Goal: Task Accomplishment & Management: Use online tool/utility

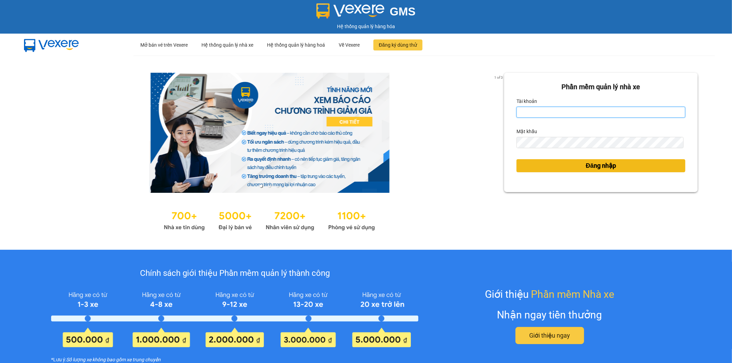
type input "vyvg.huynhgia"
click at [617, 166] on button "Đăng nhập" at bounding box center [600, 165] width 169 height 13
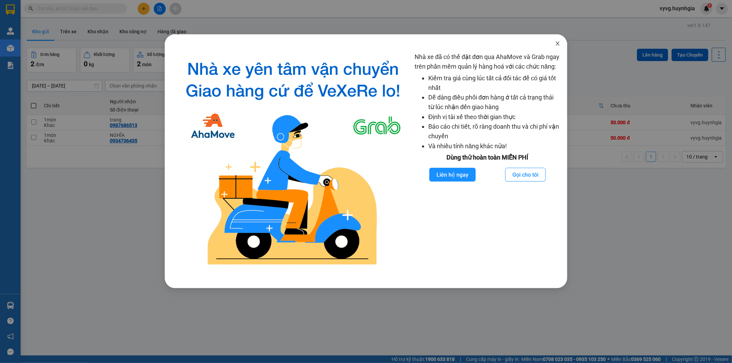
click at [558, 49] on span "Close" at bounding box center [557, 43] width 19 height 19
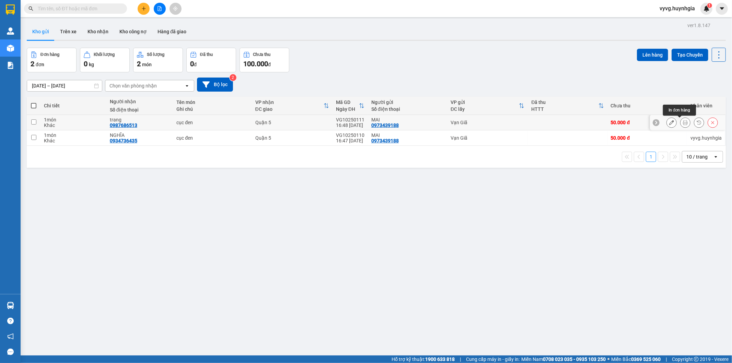
click at [683, 122] on icon at bounding box center [685, 122] width 5 height 5
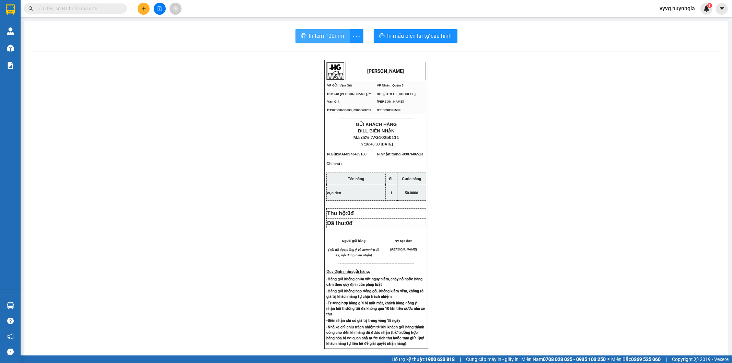
click at [329, 38] on span "In tem 100mm" at bounding box center [326, 36] width 35 height 9
click at [327, 34] on span "In tem 100mm" at bounding box center [326, 36] width 35 height 9
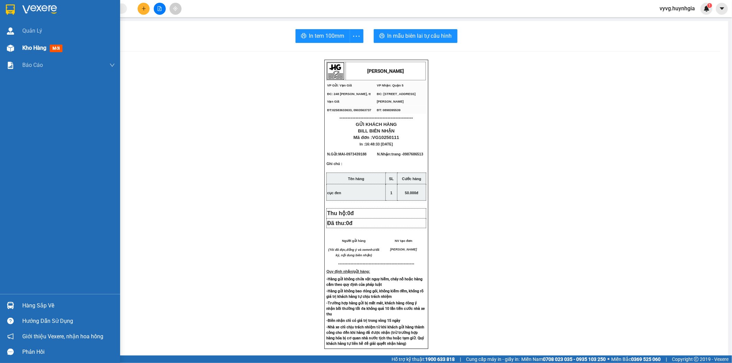
click at [30, 46] on span "Kho hàng" at bounding box center [34, 48] width 24 height 7
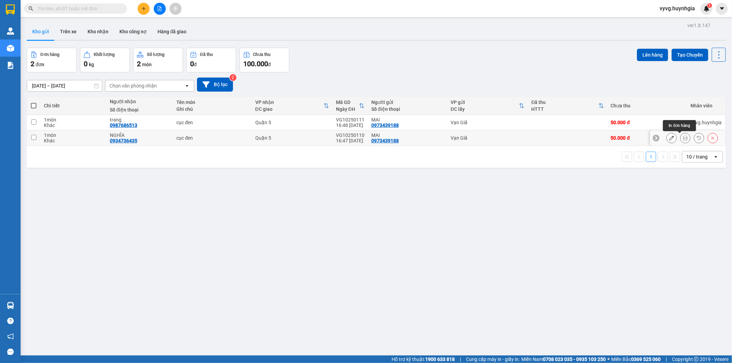
click at [680, 143] on button at bounding box center [685, 138] width 10 height 12
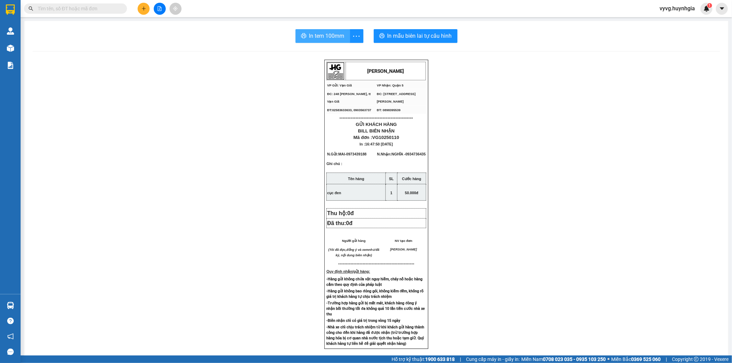
click at [312, 37] on span "In tem 100mm" at bounding box center [326, 36] width 35 height 9
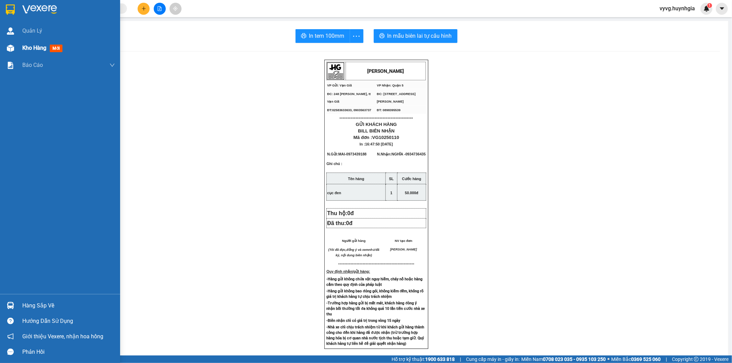
click at [33, 47] on span "Kho hàng" at bounding box center [34, 48] width 24 height 7
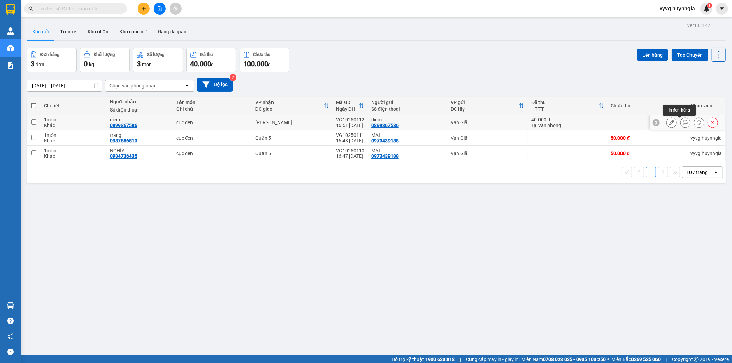
click at [680, 119] on button at bounding box center [685, 123] width 10 height 12
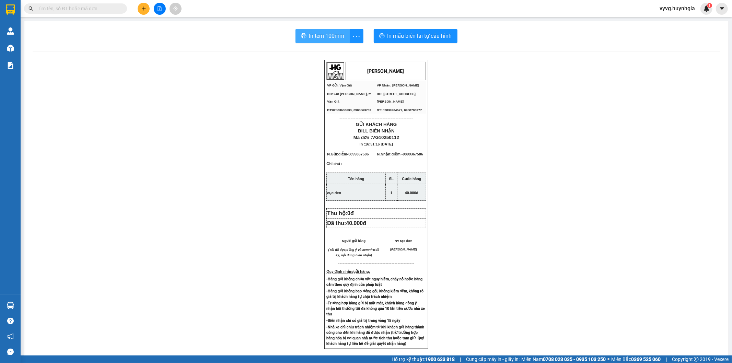
click at [315, 33] on span "In tem 100mm" at bounding box center [326, 36] width 35 height 9
click at [333, 35] on span "In tem 100mm" at bounding box center [326, 36] width 35 height 9
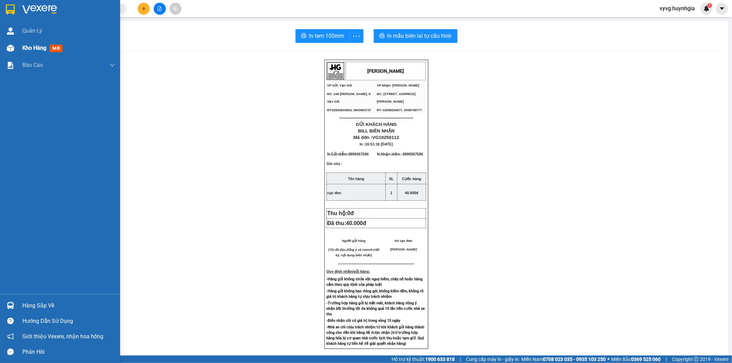
drag, startPoint x: 25, startPoint y: 49, endPoint x: 0, endPoint y: 9, distance: 47.4
click at [25, 49] on span "Kho hàng" at bounding box center [34, 48] width 24 height 7
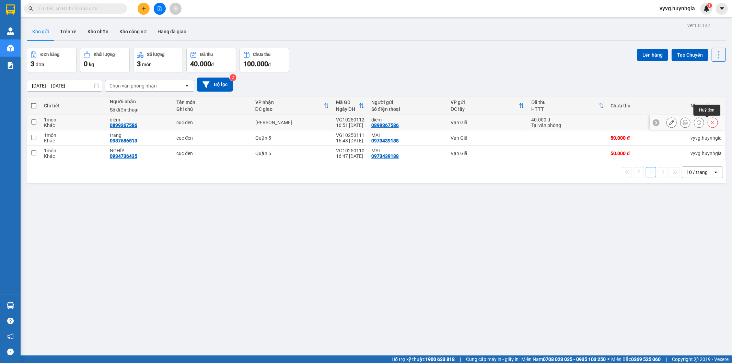
click at [710, 122] on button at bounding box center [713, 123] width 10 height 12
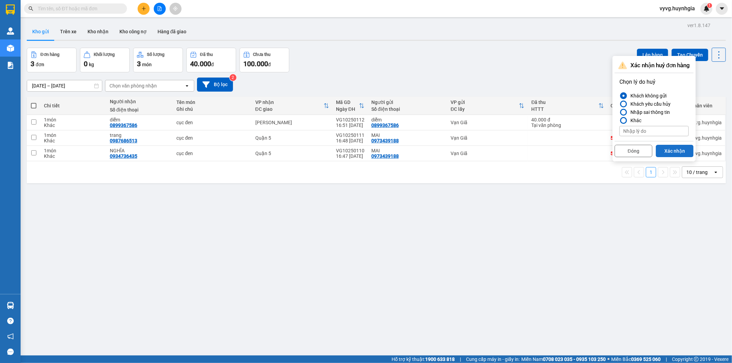
click at [674, 148] on button "Xác nhận" at bounding box center [674, 151] width 38 height 12
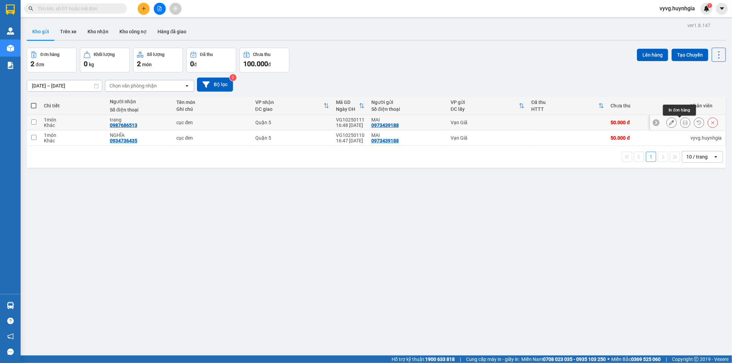
click at [683, 122] on icon at bounding box center [685, 122] width 5 height 5
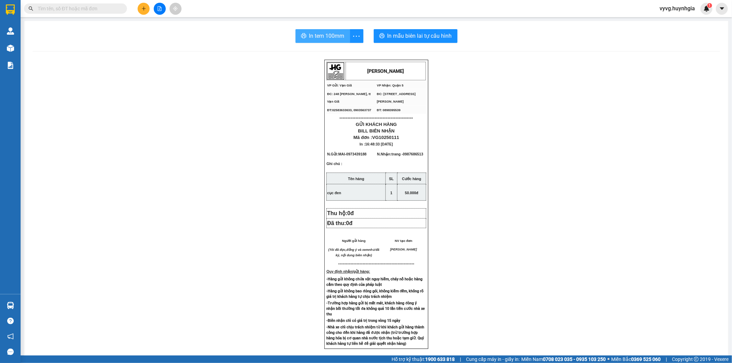
click at [325, 33] on span "In tem 100mm" at bounding box center [326, 36] width 35 height 9
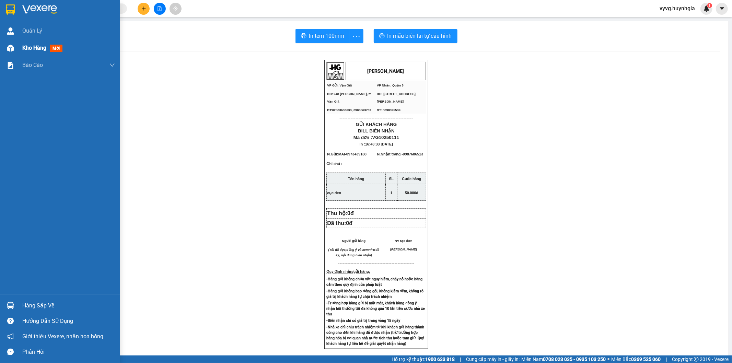
click at [23, 43] on div "Kho hàng mới" at bounding box center [68, 47] width 93 height 17
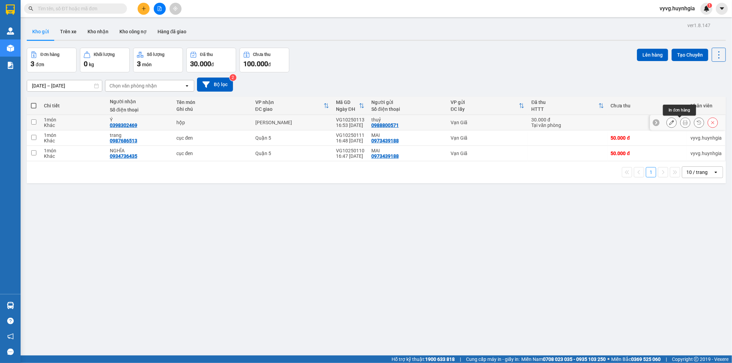
click at [683, 123] on icon at bounding box center [685, 122] width 5 height 5
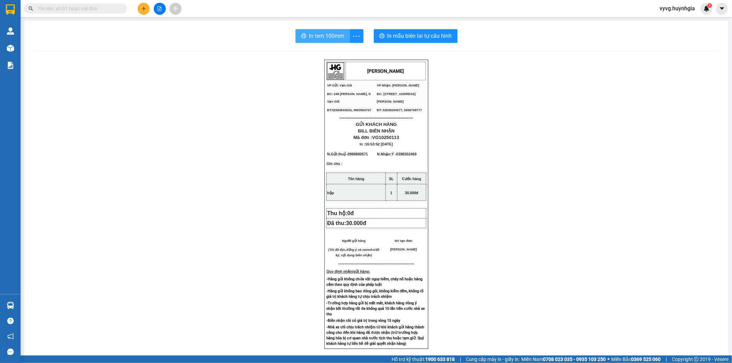
click at [320, 38] on span "In tem 100mm" at bounding box center [326, 36] width 35 height 9
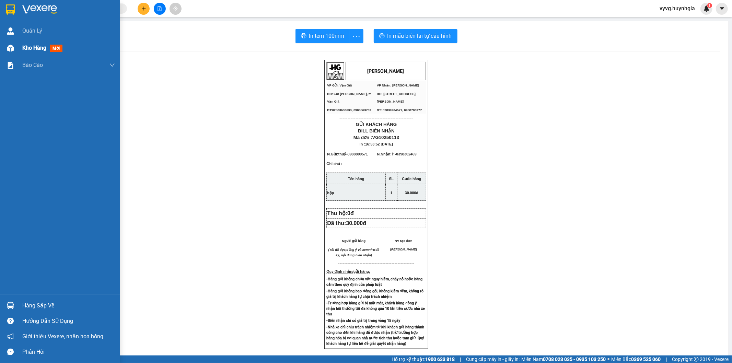
click at [13, 47] on img at bounding box center [10, 48] width 7 height 7
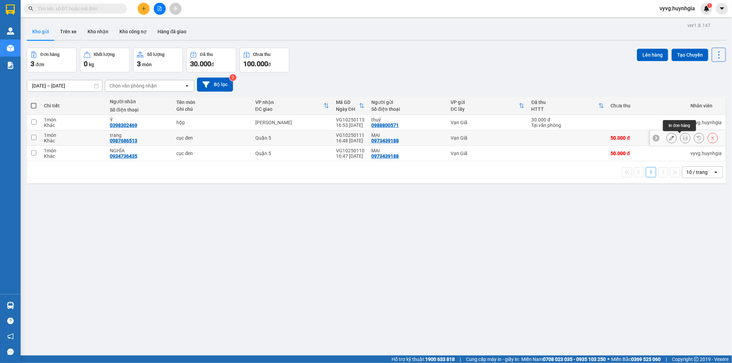
click at [680, 139] on button at bounding box center [685, 138] width 10 height 12
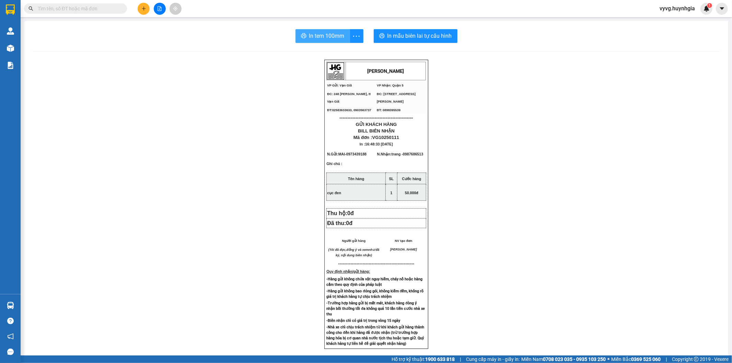
click at [331, 31] on button "In tem 100mm" at bounding box center [322, 36] width 55 height 14
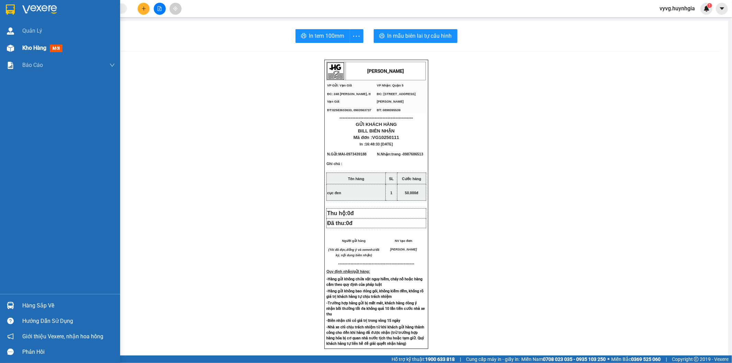
click at [32, 45] on span "Kho hàng" at bounding box center [34, 48] width 24 height 7
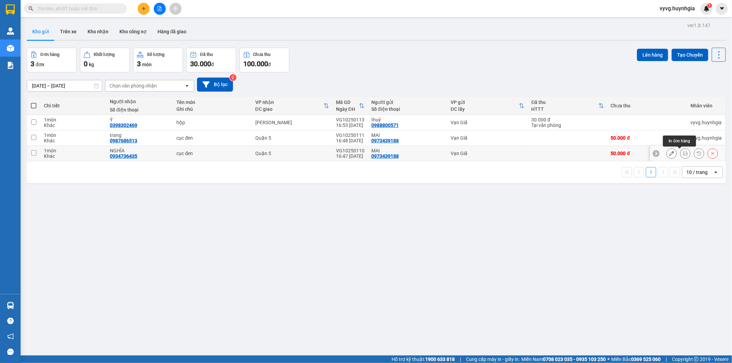
click at [683, 155] on icon at bounding box center [685, 153] width 5 height 5
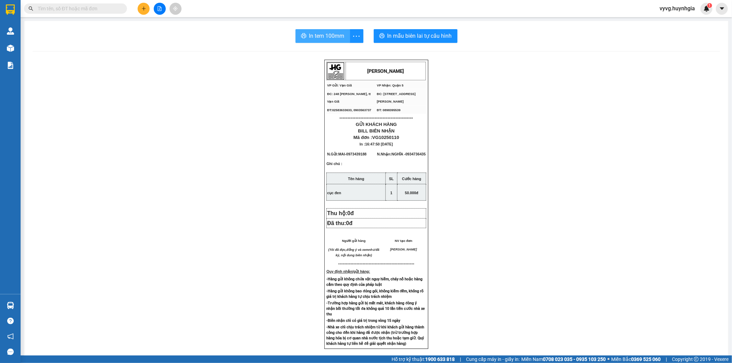
click at [324, 36] on span "In tem 100mm" at bounding box center [326, 36] width 35 height 9
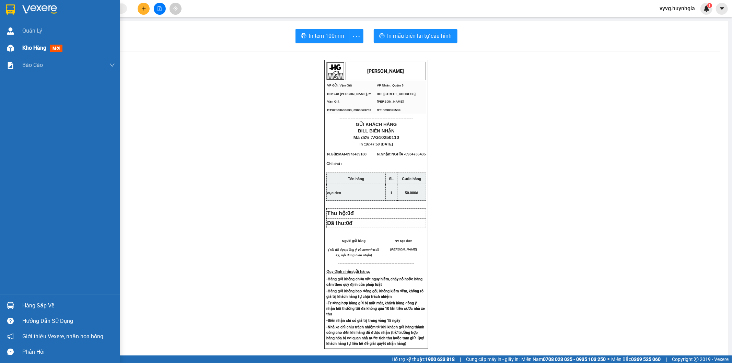
click at [21, 52] on div "Kho hàng mới" at bounding box center [60, 47] width 120 height 17
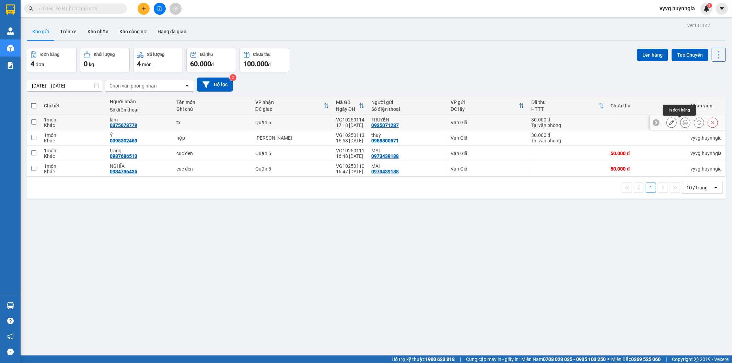
click at [683, 123] on icon at bounding box center [685, 122] width 5 height 5
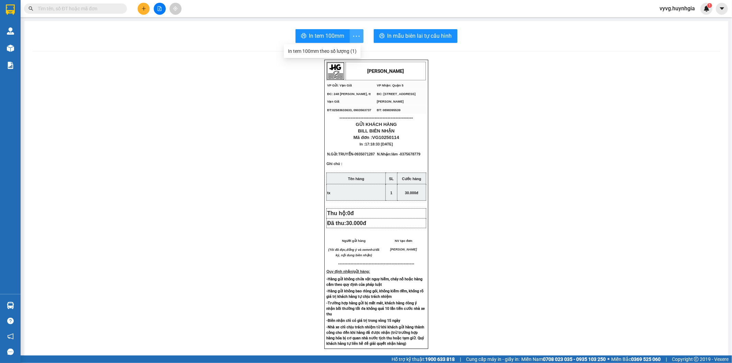
click at [352, 32] on icon "more" at bounding box center [356, 36] width 9 height 9
click at [337, 34] on span "In tem 100mm" at bounding box center [326, 36] width 35 height 9
click at [337, 36] on span "In tem 100mm" at bounding box center [326, 36] width 35 height 9
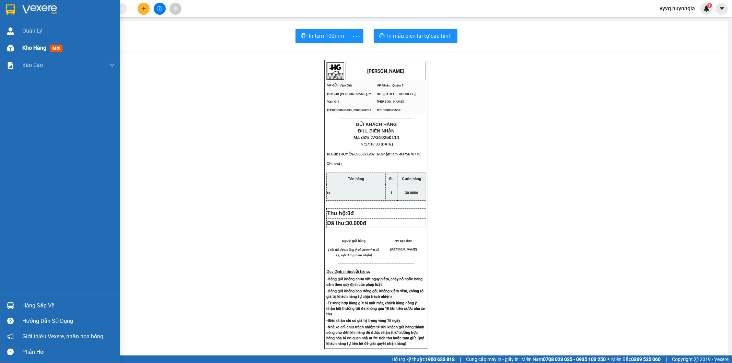
click at [20, 47] on div "Kho hàng mới" at bounding box center [60, 47] width 120 height 17
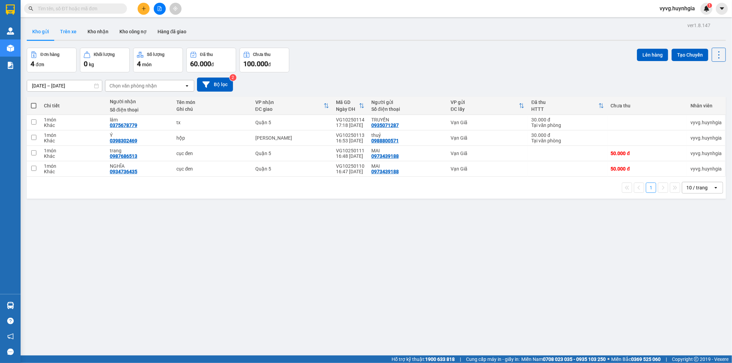
click at [67, 30] on button "Trên xe" at bounding box center [68, 31] width 27 height 16
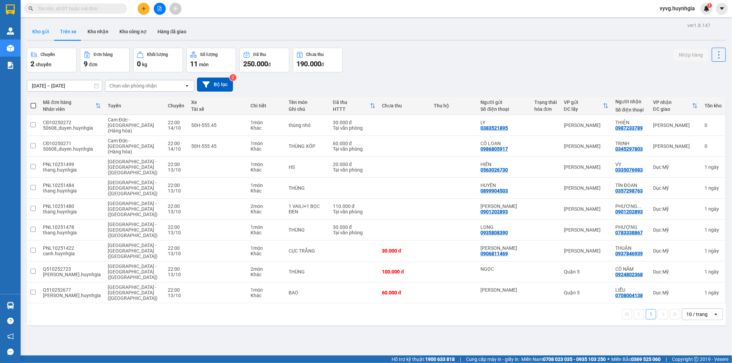
click at [33, 33] on button "Kho gửi" at bounding box center [41, 31] width 28 height 16
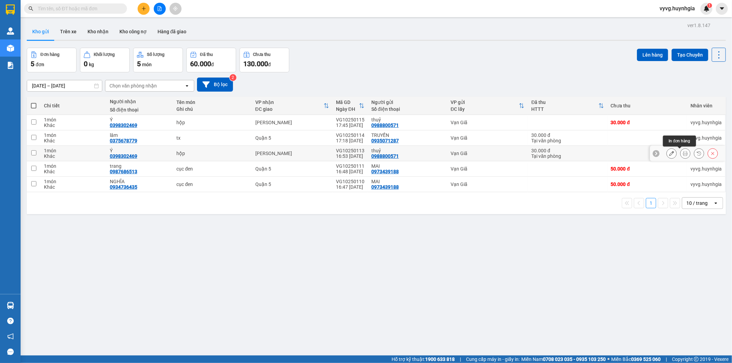
click at [680, 153] on button at bounding box center [685, 153] width 10 height 12
click at [710, 152] on icon at bounding box center [712, 153] width 5 height 5
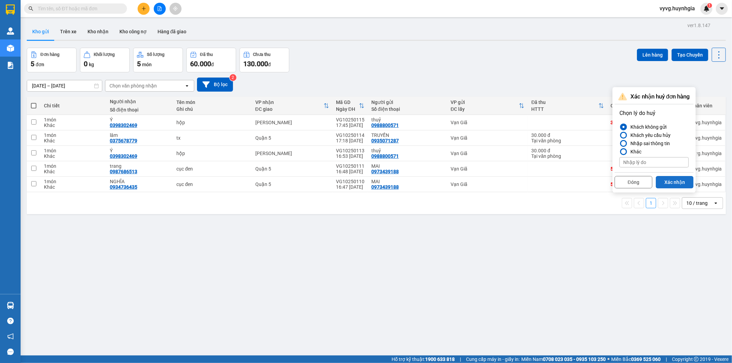
click at [662, 180] on button "Xác nhận" at bounding box center [674, 182] width 38 height 12
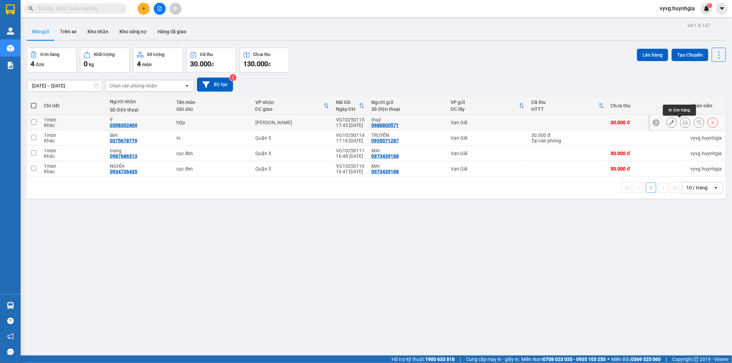
click at [680, 123] on button at bounding box center [685, 123] width 10 height 12
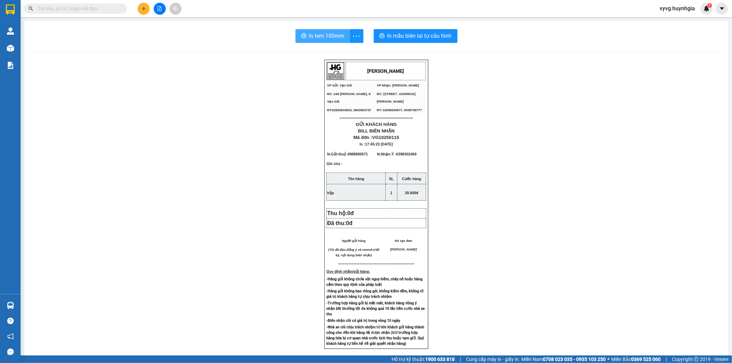
click at [313, 34] on span "In tem 100mm" at bounding box center [326, 36] width 35 height 9
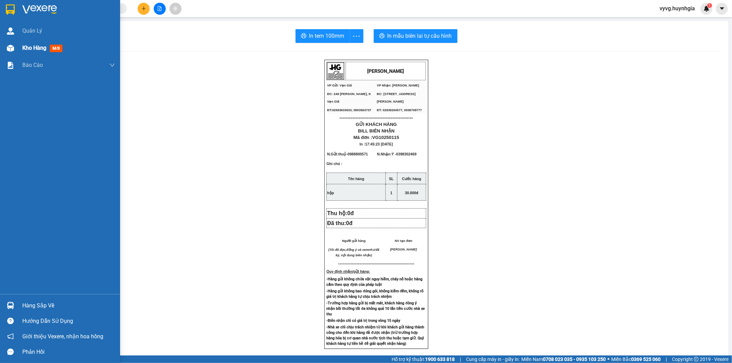
click at [24, 47] on span "Kho hàng" at bounding box center [34, 48] width 24 height 7
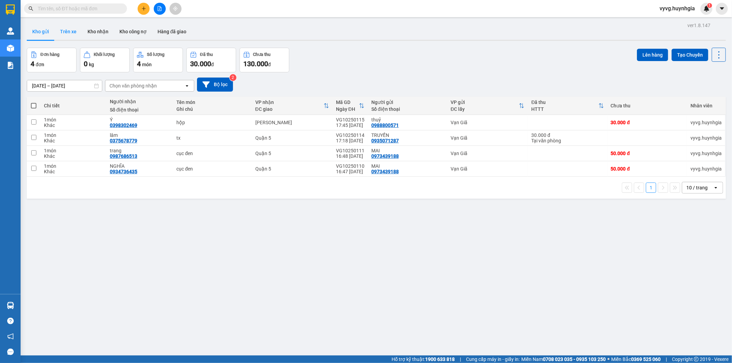
click at [68, 31] on button "Trên xe" at bounding box center [68, 31] width 27 height 16
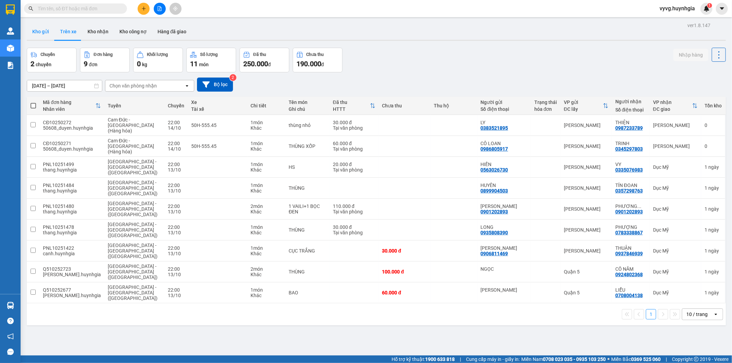
click at [43, 29] on button "Kho gửi" at bounding box center [41, 31] width 28 height 16
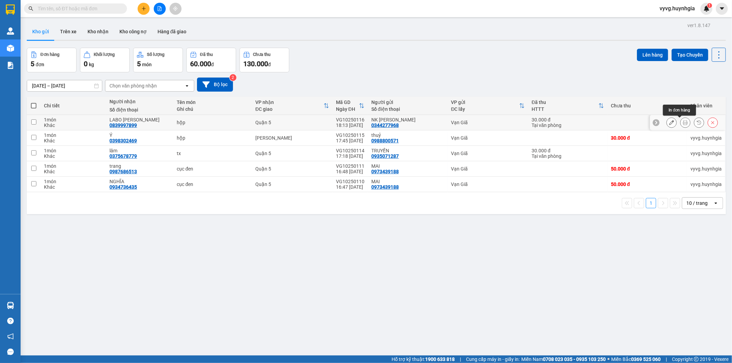
click at [683, 125] on icon at bounding box center [685, 122] width 5 height 5
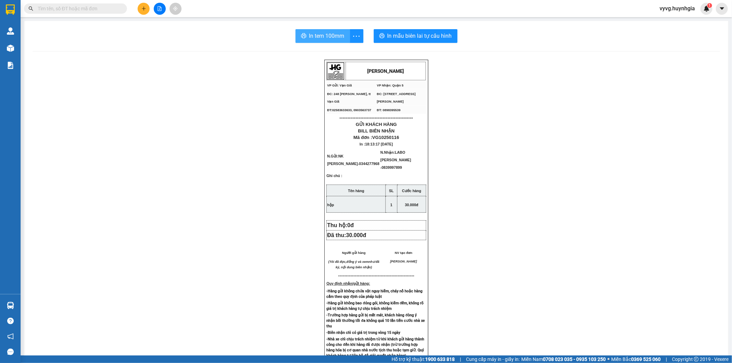
click at [327, 35] on span "In tem 100mm" at bounding box center [326, 36] width 35 height 9
click at [339, 35] on span "In tem 100mm" at bounding box center [326, 36] width 35 height 9
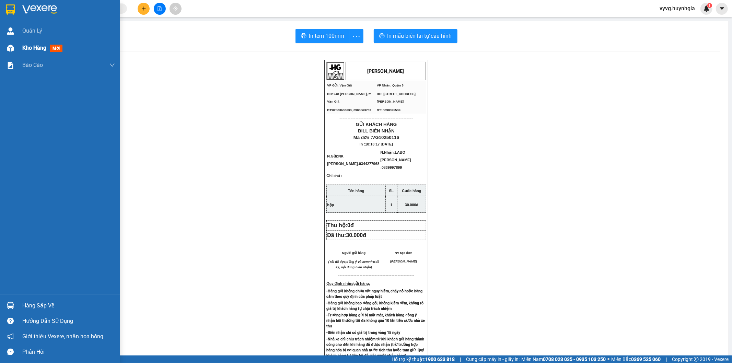
click at [22, 46] on div "Kho hàng mới" at bounding box center [60, 47] width 120 height 17
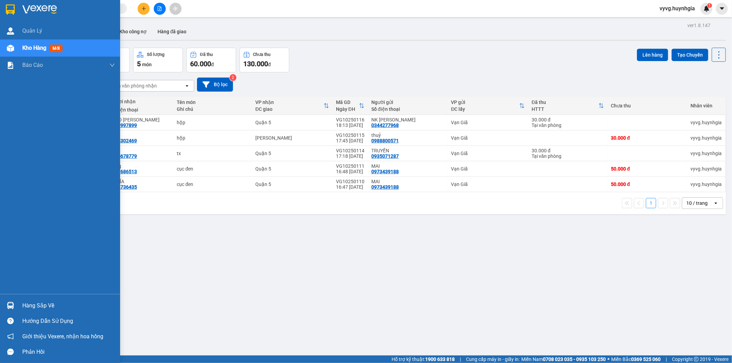
click at [26, 306] on div "Hàng sắp về" at bounding box center [68, 305] width 93 height 10
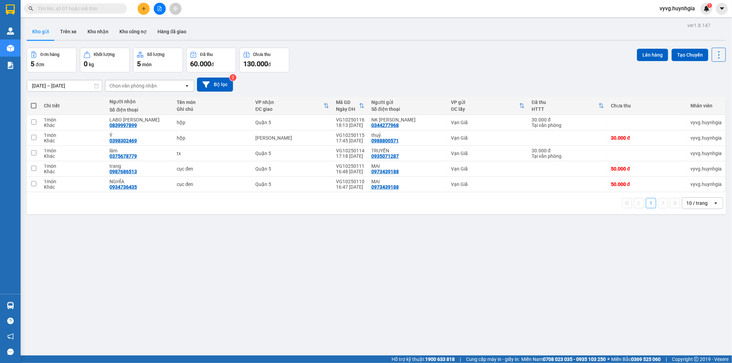
click at [265, 231] on section "Kết quả tìm kiếm ( 0 ) Bộ lọc No Data vyvg.huynhgia 1 Quản [PERSON_NAME] hàng m…" at bounding box center [366, 181] width 732 height 363
click at [178, 35] on button "Hàng đã giao" at bounding box center [172, 31] width 40 height 16
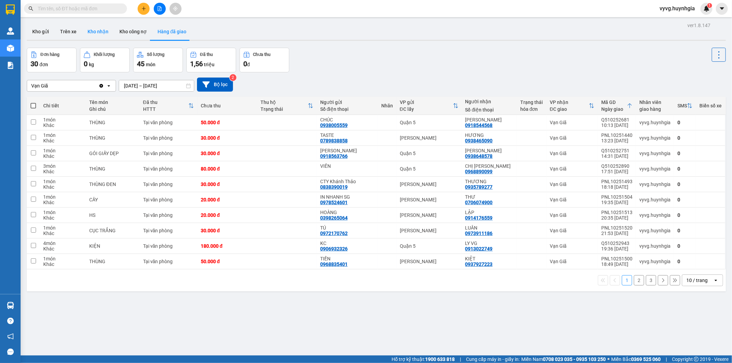
click at [102, 33] on button "Kho nhận" at bounding box center [98, 31] width 32 height 16
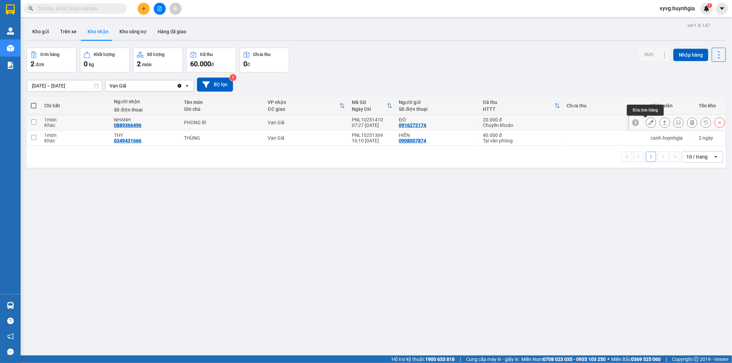
click at [649, 123] on button at bounding box center [651, 123] width 10 height 12
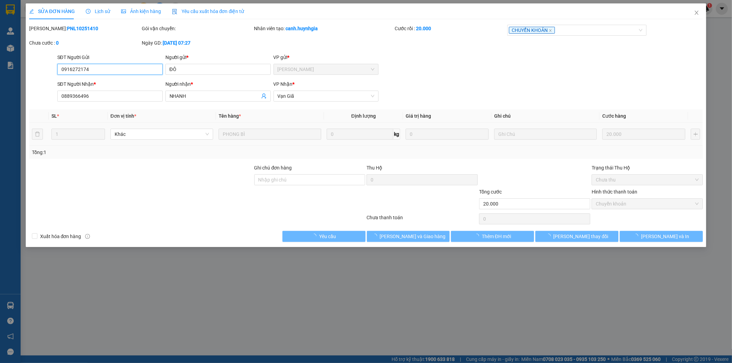
type input "0916272174"
type input "ĐÔ"
type input "0889366496"
type input "NHANH"
type input "20.000"
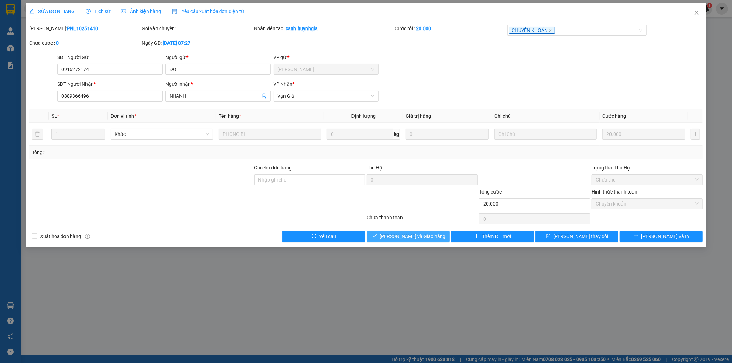
click at [410, 235] on span "[PERSON_NAME] và Giao hàng" at bounding box center [413, 237] width 66 height 8
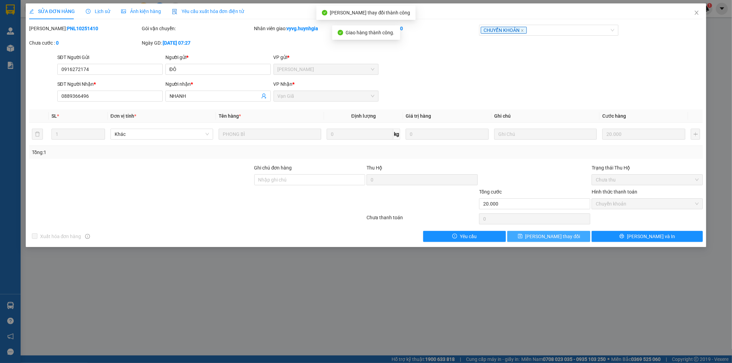
click at [561, 236] on span "[PERSON_NAME] thay đổi" at bounding box center [552, 237] width 55 height 8
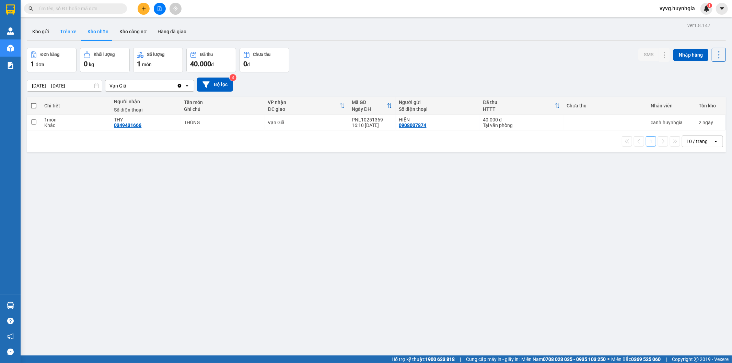
click at [55, 29] on button "Trên xe" at bounding box center [68, 31] width 27 height 16
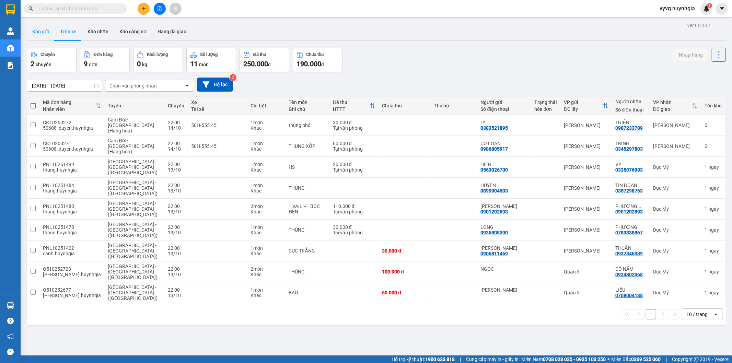
click at [44, 28] on button "Kho gửi" at bounding box center [41, 31] width 28 height 16
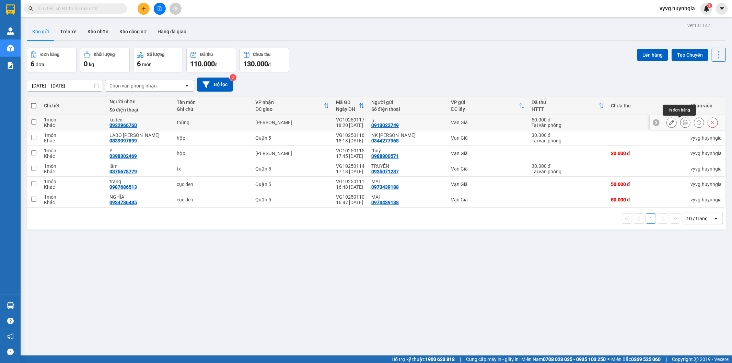
click at [683, 123] on icon at bounding box center [685, 122] width 5 height 5
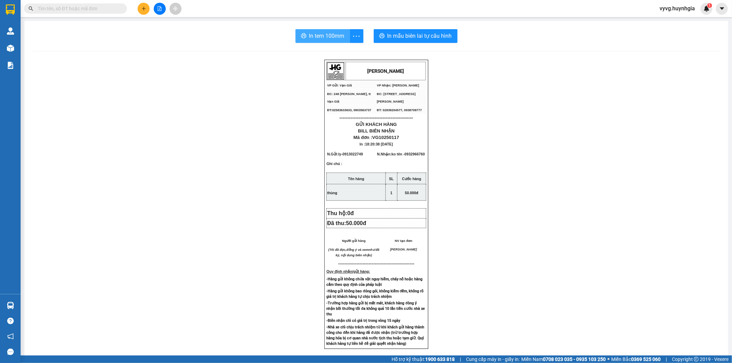
click at [328, 34] on span "In tem 100mm" at bounding box center [326, 36] width 35 height 9
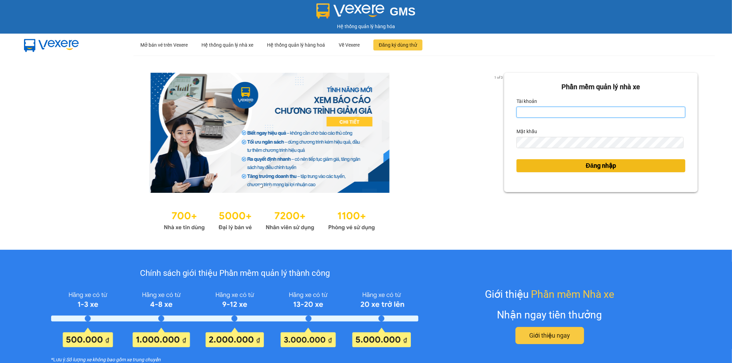
type input "vyvg.huynhgia"
click at [564, 159] on button "Đăng nhập" at bounding box center [600, 165] width 169 height 13
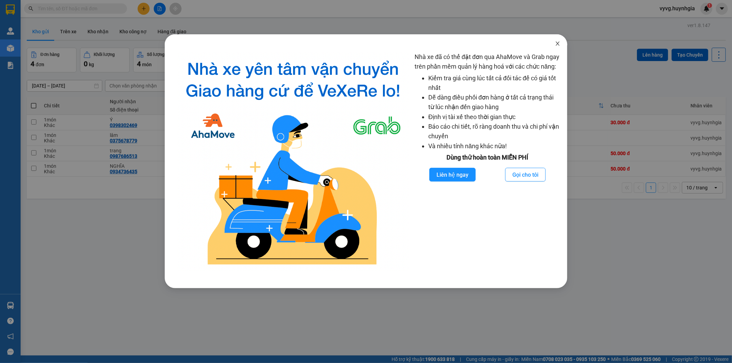
click at [557, 43] on icon "close" at bounding box center [557, 43] width 4 height 4
